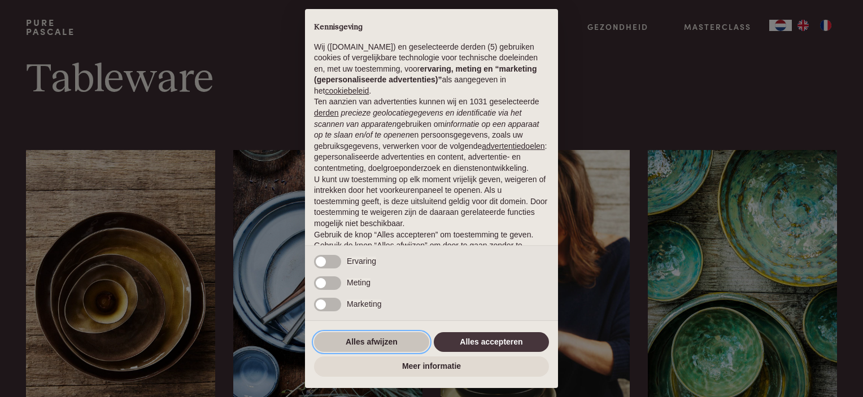
click at [373, 340] on button "Alles afwijzen" at bounding box center [371, 343] width 115 height 20
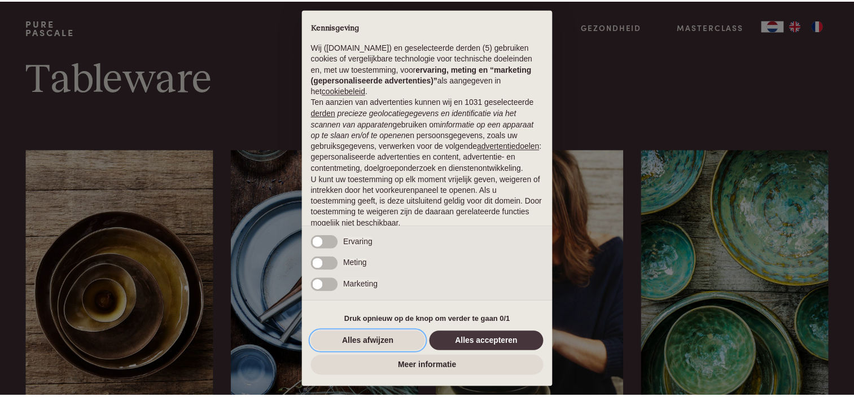
scroll to position [56, 0]
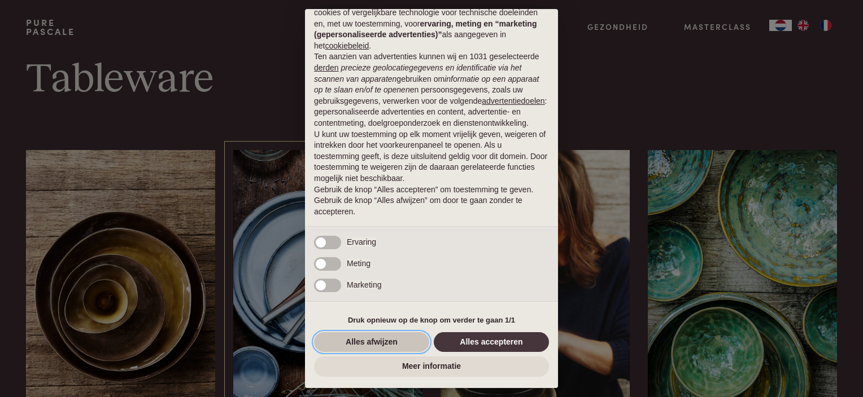
drag, startPoint x: 379, startPoint y: 339, endPoint x: 373, endPoint y: 341, distance: 6.6
click at [379, 339] on button "Alles afwijzen" at bounding box center [371, 343] width 115 height 20
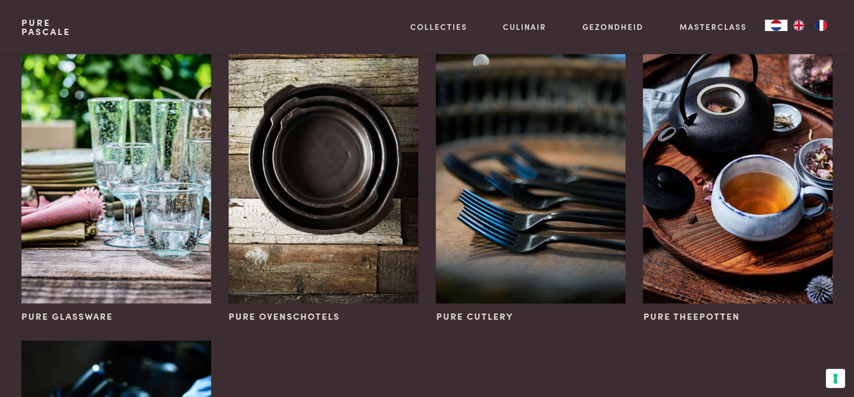
scroll to position [169, 0]
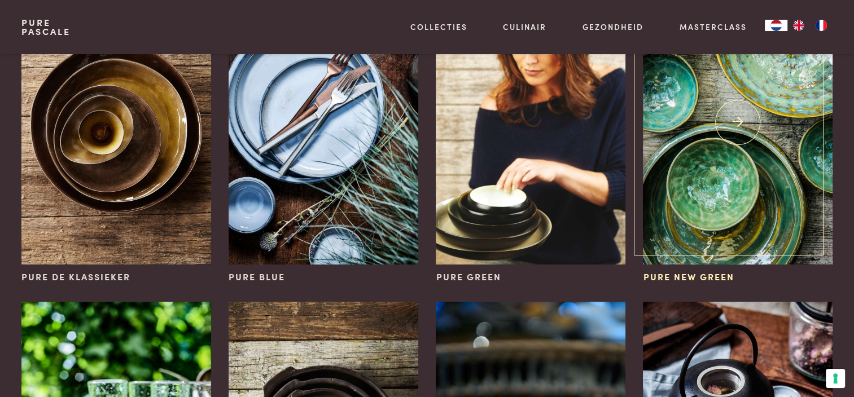
click at [744, 142] on img at bounding box center [737, 123] width 189 height 284
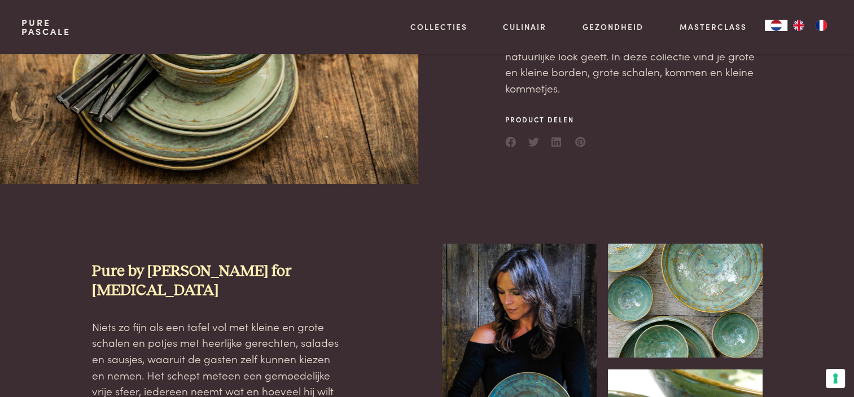
scroll to position [282, 0]
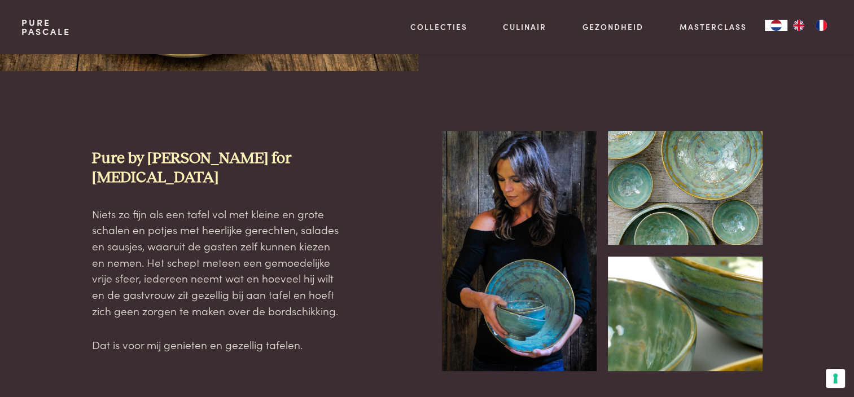
click at [665, 200] on img at bounding box center [685, 188] width 155 height 114
click at [650, 281] on img at bounding box center [685, 314] width 155 height 114
drag, startPoint x: 507, startPoint y: 248, endPoint x: 501, endPoint y: 248, distance: 5.7
click at [507, 248] on img at bounding box center [519, 251] width 155 height 241
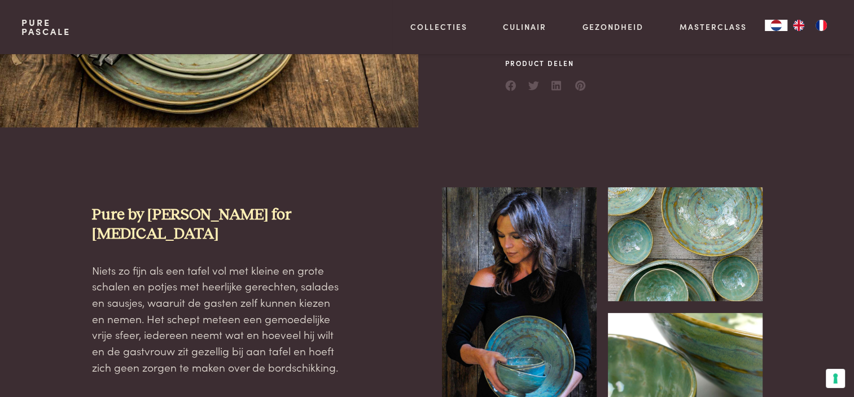
scroll to position [0, 0]
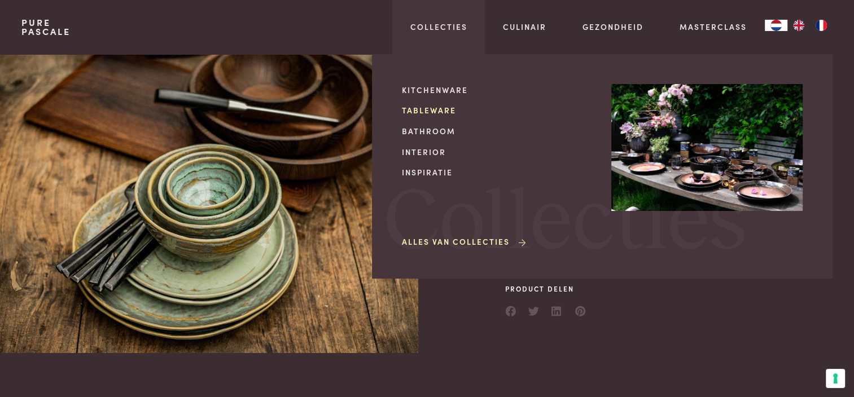
click at [432, 112] on link "Tableware" at bounding box center [497, 110] width 191 height 12
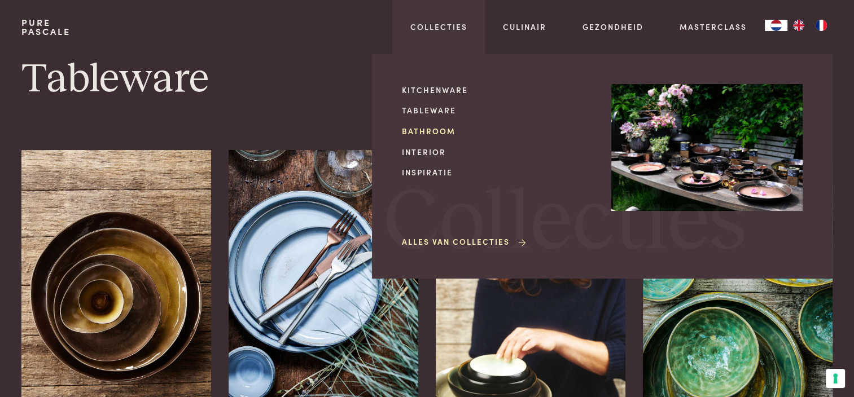
click at [422, 130] on link "Bathroom" at bounding box center [497, 131] width 191 height 12
